Goal: Check status: Verify the current state of an ongoing process or item

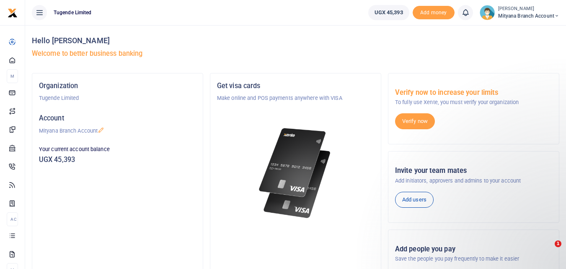
click at [218, 79] on div "Get visa cards Make online and POS payments anywhere with VISA Get a virtual or…" at bounding box center [295, 188] width 171 height 230
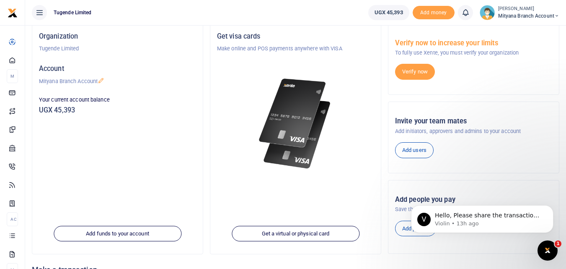
scroll to position [50, 0]
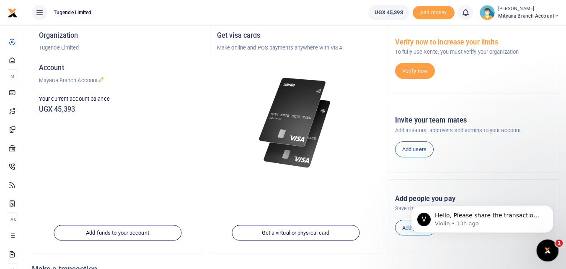
click at [548, 248] on icon "Open Intercom Messenger" at bounding box center [547, 249] width 14 height 14
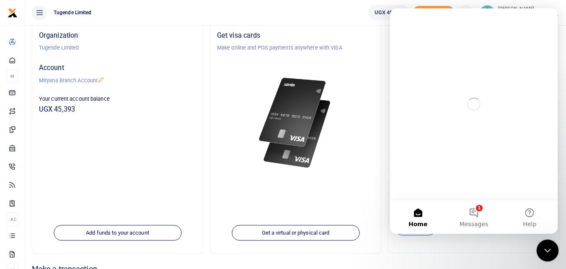
scroll to position [0, 0]
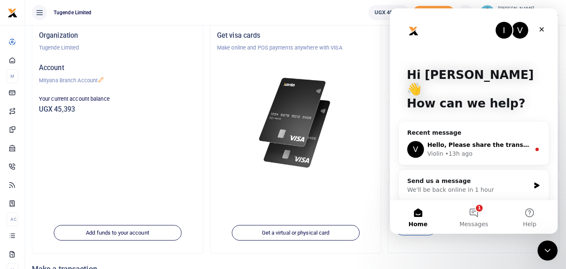
click at [525, 141] on span "Hello, Please share the transaction details" at bounding box center [497, 144] width 141 height 7
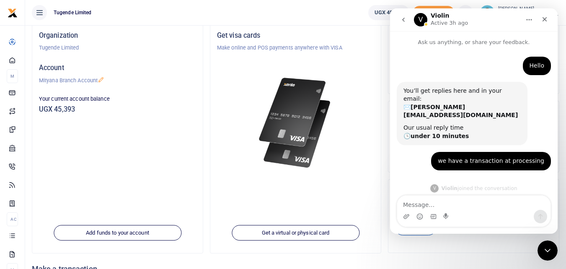
scroll to position [1, 0]
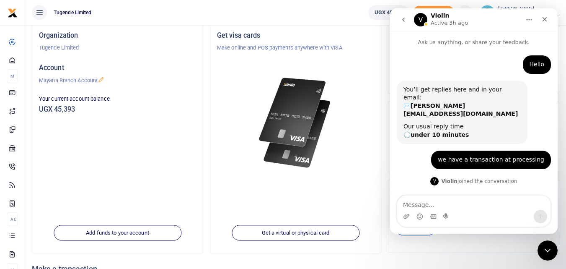
click at [559, 200] on div "Add people you pay Save the people you pay frequently to make it easier Add peo…" at bounding box center [473, 216] width 171 height 60
click at [556, 200] on div "Intercom messenger" at bounding box center [474, 211] width 168 height 32
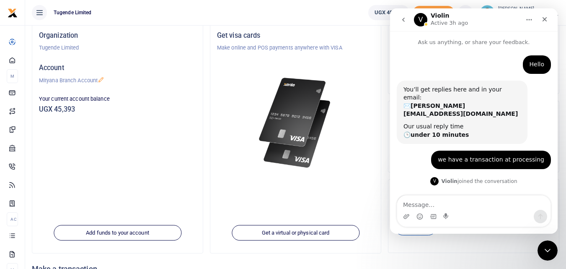
drag, startPoint x: 556, startPoint y: 200, endPoint x: 557, endPoint y: 184, distance: 16.8
click at [557, 184] on div "Ask us anything, or share your feedback. Hello Abraham • 14h ago You’ll get rep…" at bounding box center [474, 132] width 168 height 202
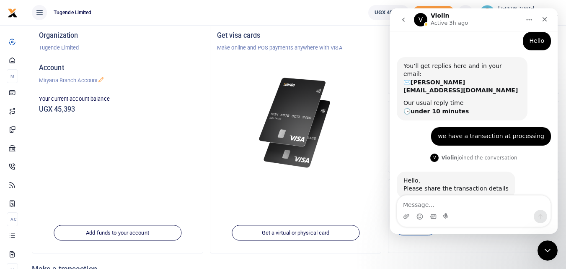
scroll to position [28, 0]
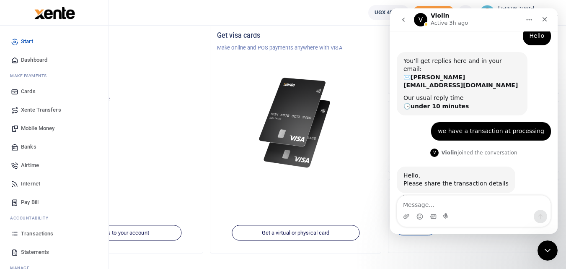
click at [28, 235] on span "Transactions" at bounding box center [37, 233] width 32 height 8
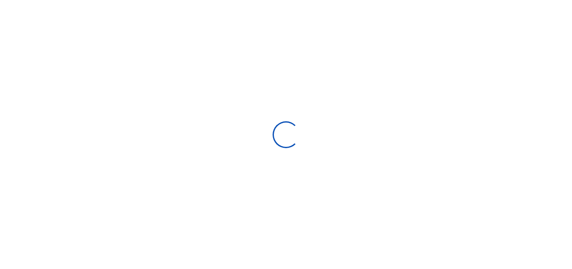
select select
type input "[DATE] - [DATE]"
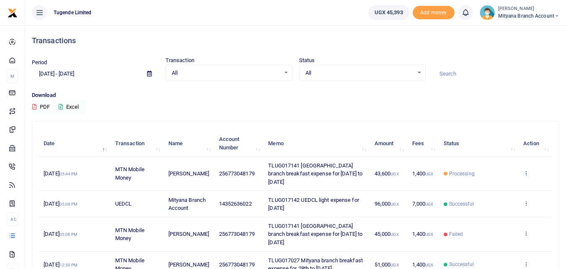
click at [525, 170] on icon at bounding box center [525, 173] width 5 height 6
click at [488, 182] on link "View details" at bounding box center [495, 183] width 66 height 12
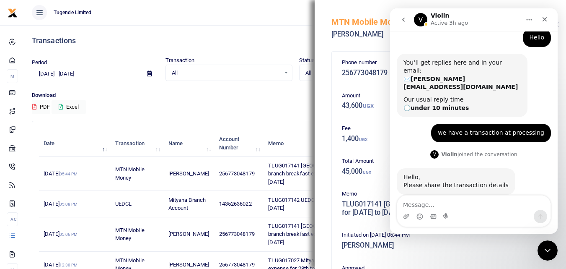
scroll to position [28, 0]
click at [528, 19] on icon "Home" at bounding box center [529, 19] width 7 height 7
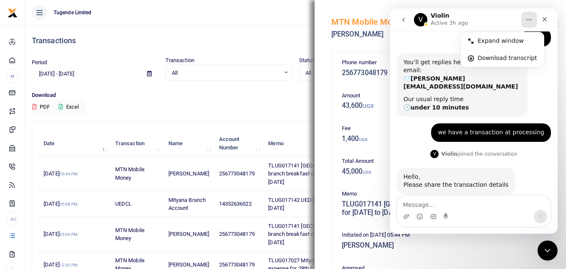
click at [319, 66] on div "Phone number 256773048179 Amount 43,600 UGX Fee 1,400 UGX Total Amount 45,000 U…" at bounding box center [440, 158] width 251 height 222
click at [419, 252] on div "Initiated on [DATE] 05:44 PM [PERSON_NAME]" at bounding box center [441, 241] width 204 height 23
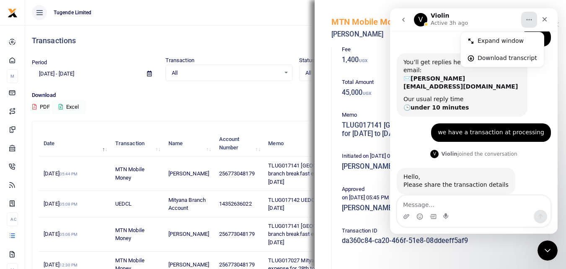
scroll to position [84, 0]
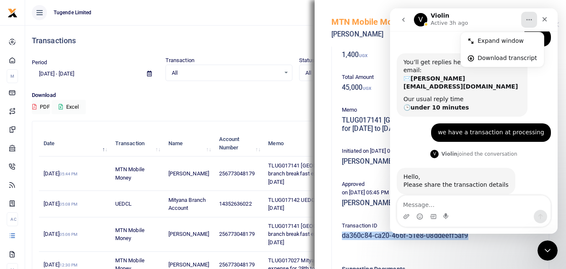
drag, startPoint x: 479, startPoint y: 235, endPoint x: 343, endPoint y: 233, distance: 136.6
click at [343, 233] on h5 "da360c84-ca20-466f-51e8-08ddeeff5af9" at bounding box center [440, 235] width 197 height 8
copy h5 "da360c84-ca20-466f-51e8-08ddeeff5af9"
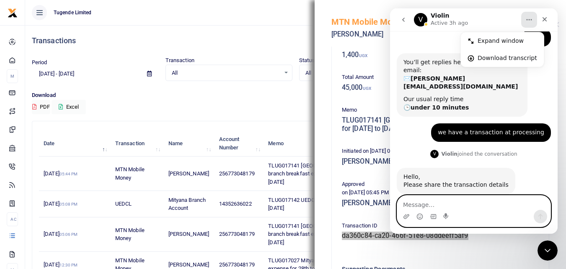
click at [414, 200] on textarea "Message…" at bounding box center [473, 202] width 153 height 14
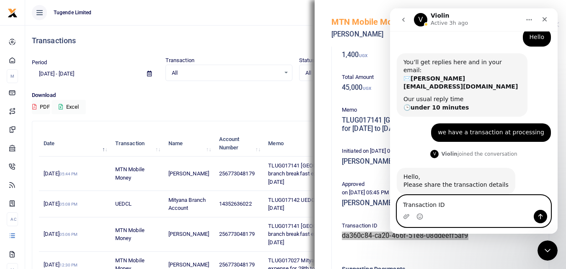
type textarea "Transaction ID da360c84-ca20-466f-51e8-08ddeeff5af9"
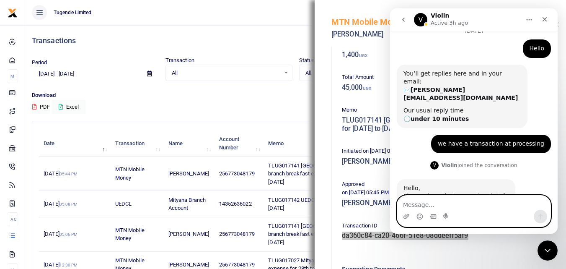
scroll to position [84, 0]
